Goal: Task Accomplishment & Management: Use online tool/utility

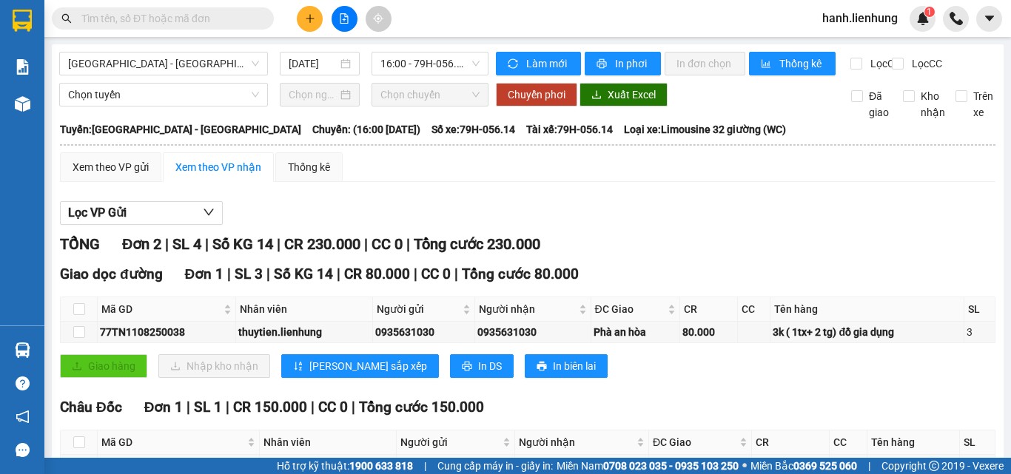
click at [346, 24] on button at bounding box center [345, 19] width 26 height 26
click at [172, 65] on span "[GEOGRAPHIC_DATA] - [GEOGRAPHIC_DATA]" at bounding box center [163, 64] width 191 height 22
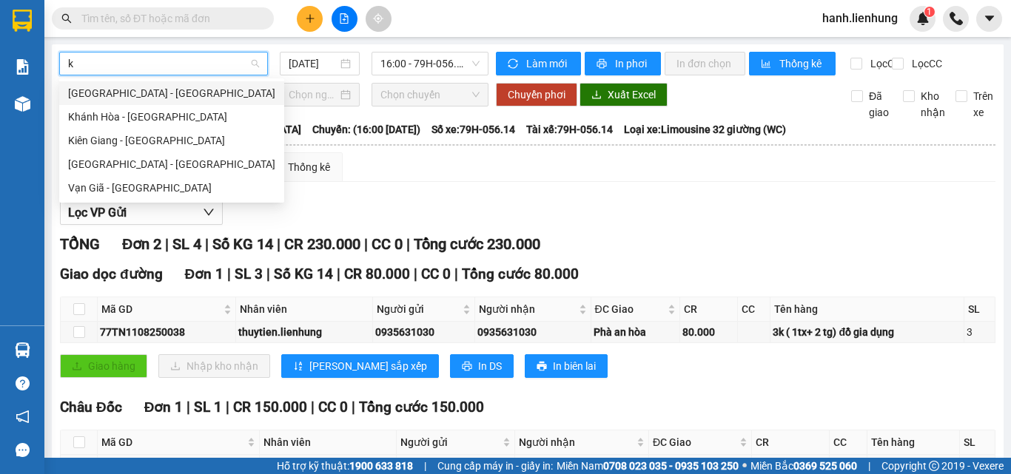
type input "ki"
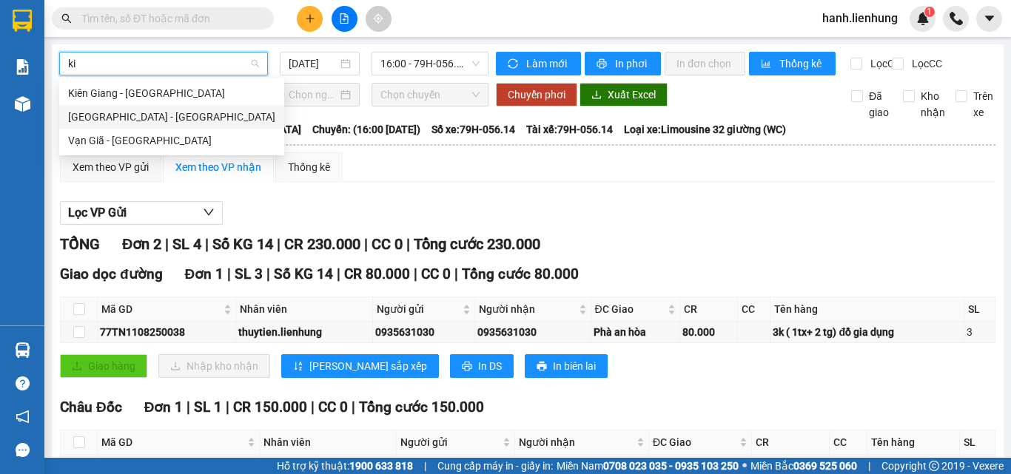
click at [174, 115] on div "[GEOGRAPHIC_DATA] - [GEOGRAPHIC_DATA]" at bounding box center [171, 117] width 207 height 16
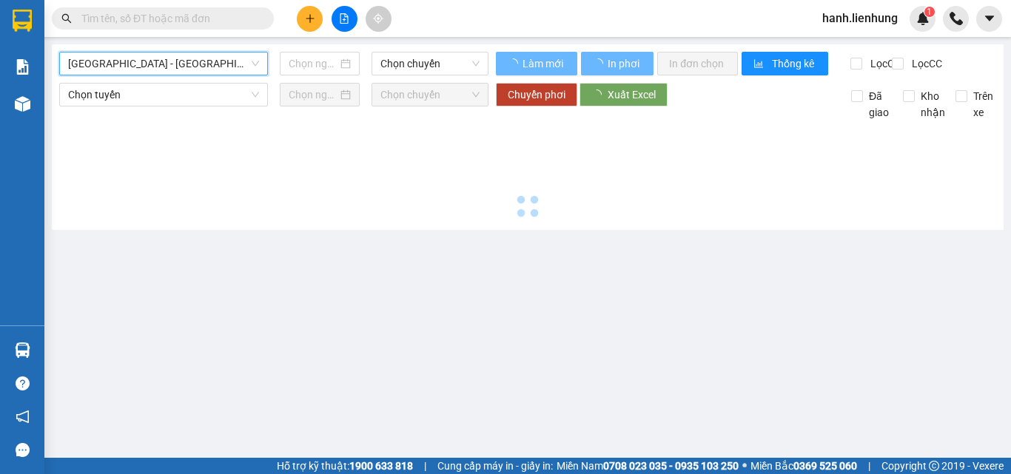
type input "[DATE]"
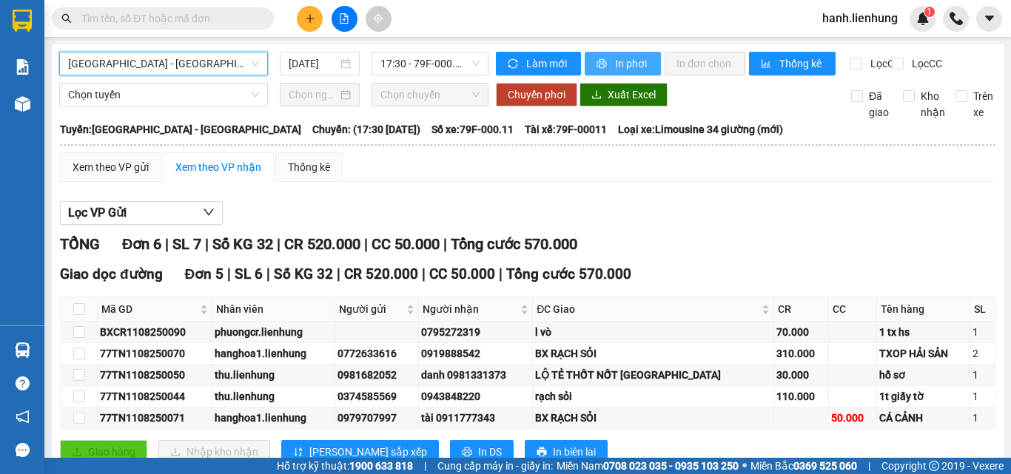
click at [615, 61] on span "In phơi" at bounding box center [632, 64] width 34 height 16
click at [618, 203] on div "Xem theo VP gửi Xem theo VP nhận Thống kê Lọc VP Gửi TỔNG Đơn 6 | SL 7 | Số KG…" at bounding box center [527, 383] width 935 height 463
click at [188, 61] on span "[GEOGRAPHIC_DATA] - [GEOGRAPHIC_DATA]" at bounding box center [163, 64] width 191 height 22
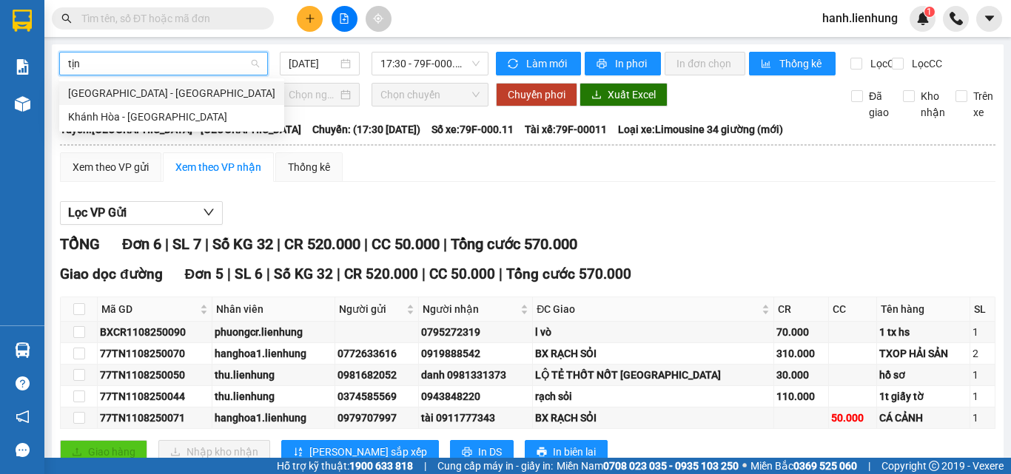
type input "tịnh"
click at [149, 93] on div "[GEOGRAPHIC_DATA] - [GEOGRAPHIC_DATA]" at bounding box center [171, 93] width 207 height 16
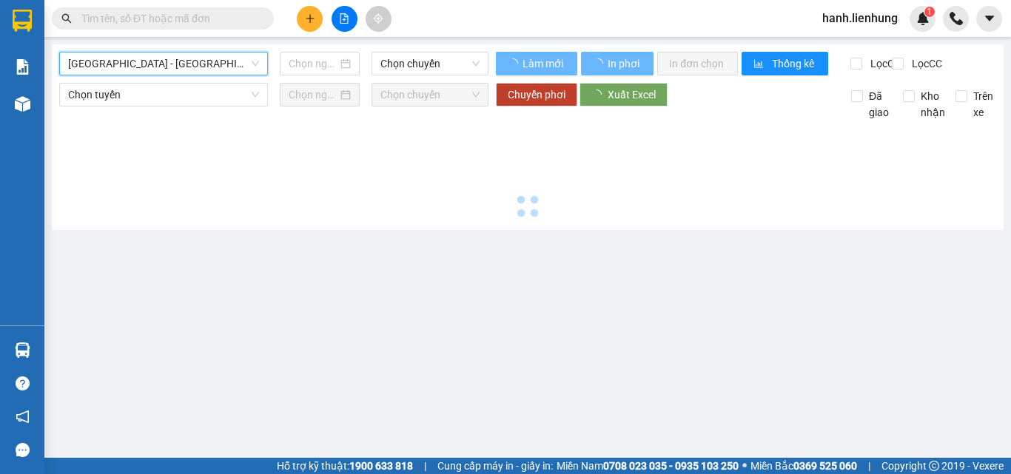
type input "[DATE]"
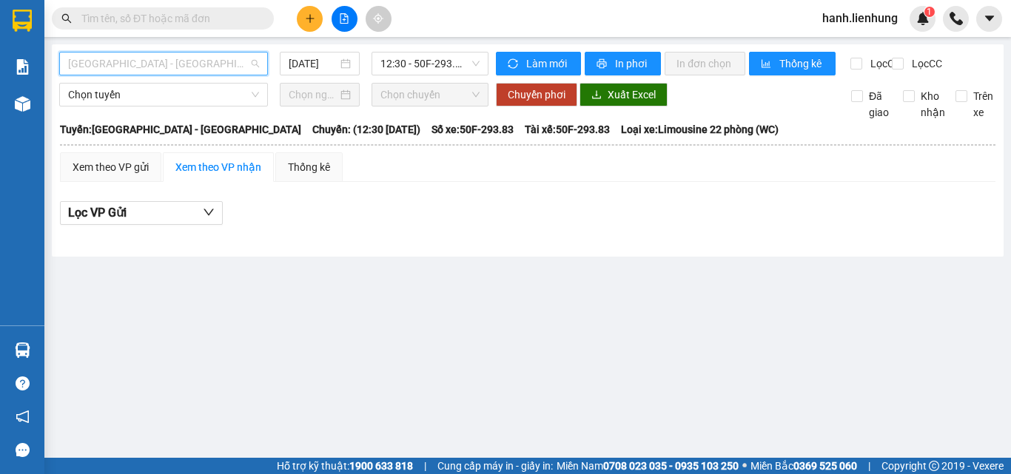
click at [205, 64] on span "[GEOGRAPHIC_DATA] - [GEOGRAPHIC_DATA]" at bounding box center [163, 64] width 191 height 22
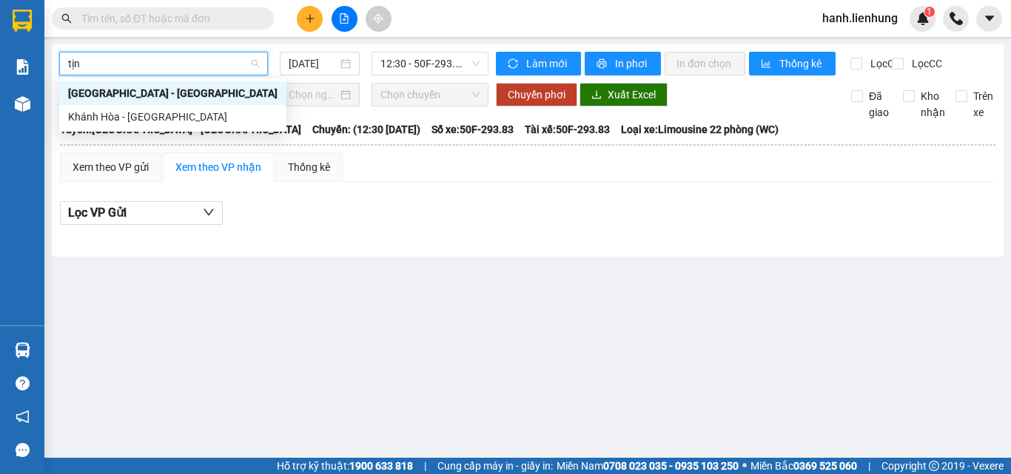
type input "tịnh"
click at [174, 116] on div "Khánh Hòa - [GEOGRAPHIC_DATA]" at bounding box center [172, 117] width 209 height 16
type input "[DATE]"
